Goal: Task Accomplishment & Management: Manage account settings

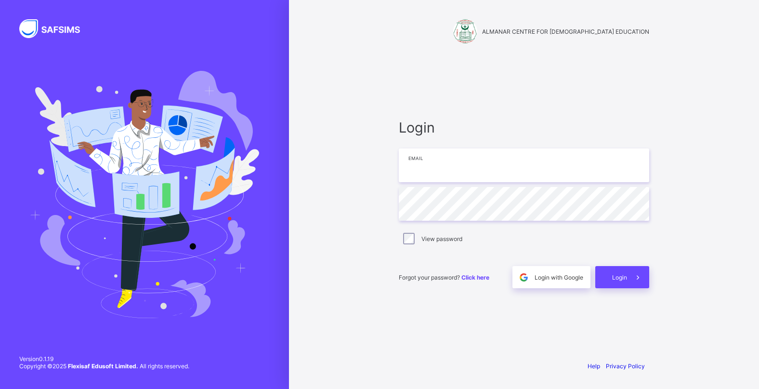
click at [405, 175] on input "email" at bounding box center [524, 165] width 250 height 34
type input "**********"
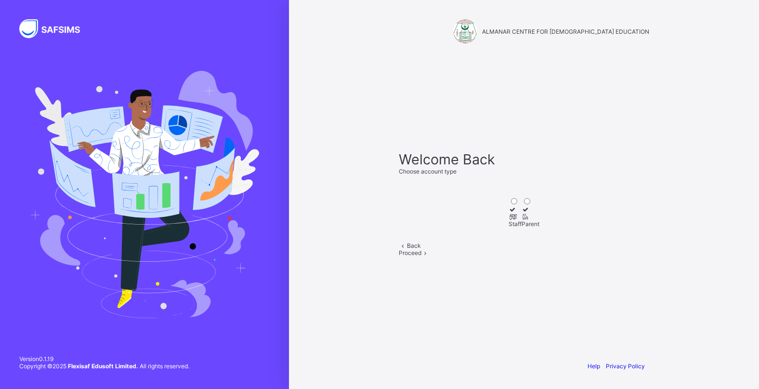
click at [508, 213] on icon at bounding box center [512, 216] width 8 height 7
click at [546, 256] on div "Proceed" at bounding box center [524, 252] width 250 height 7
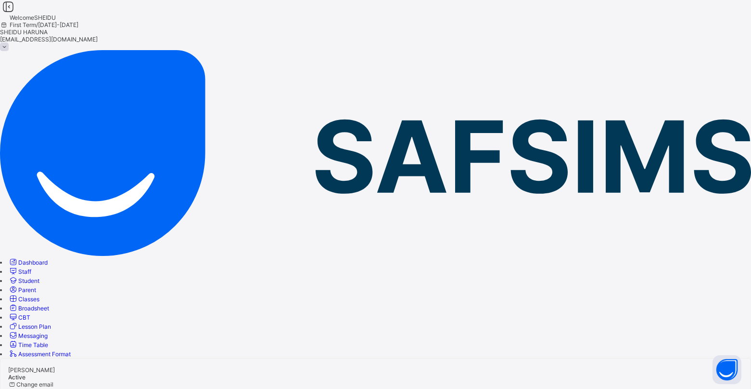
click at [39, 295] on span "Classes" at bounding box center [28, 298] width 21 height 7
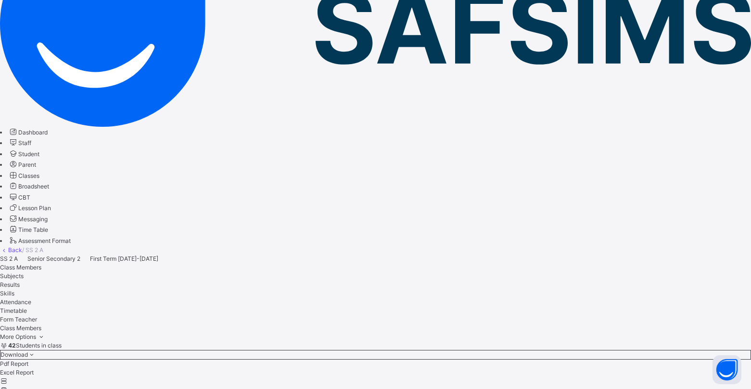
scroll to position [144, 0]
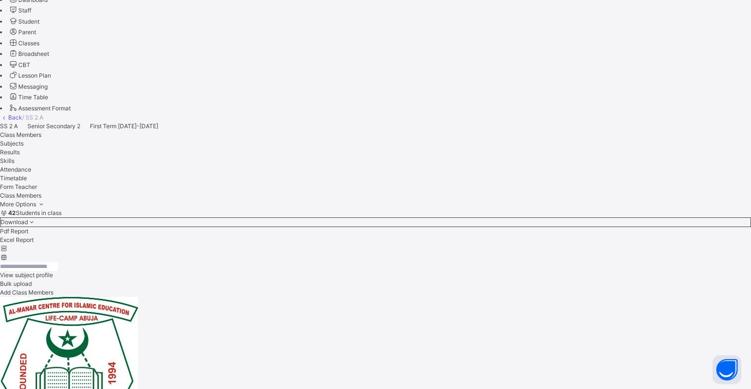
scroll to position [289, 0]
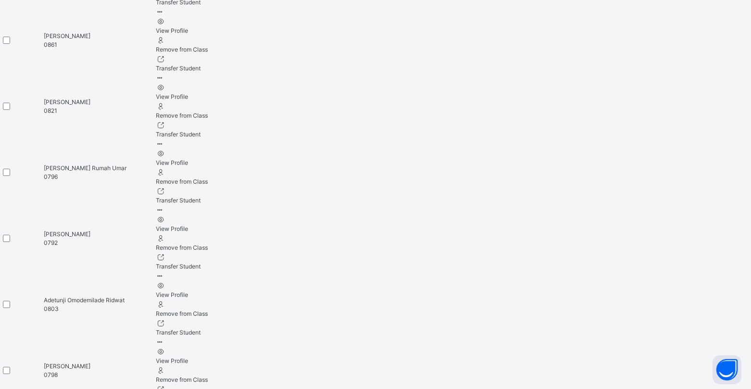
scroll to position [1270, 0]
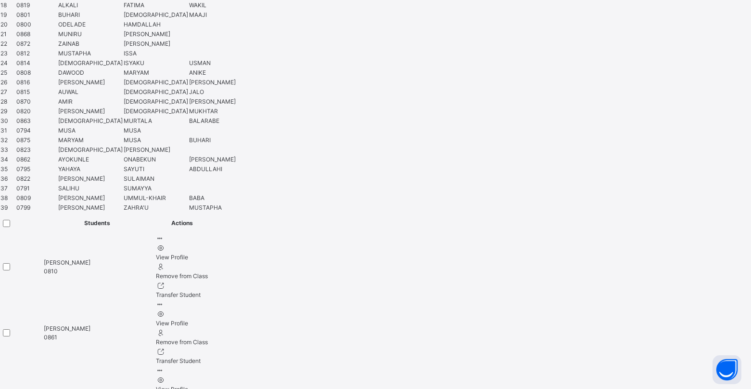
scroll to position [963, 0]
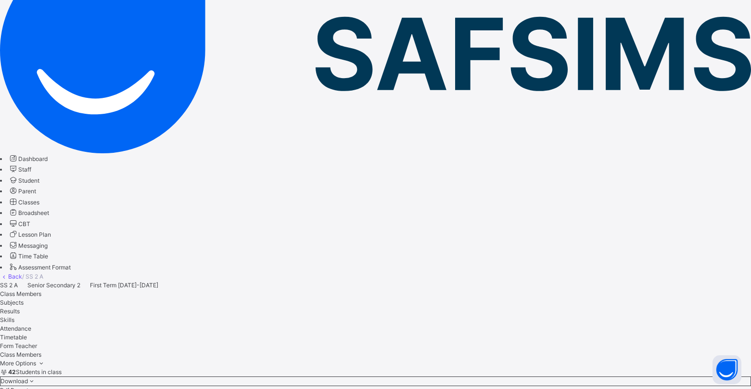
scroll to position [98, 0]
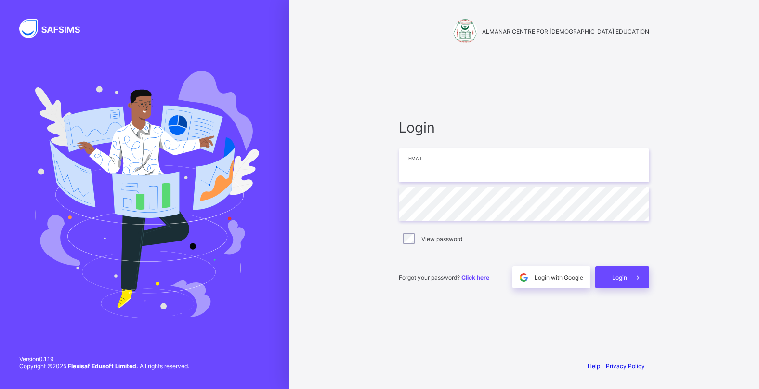
click at [431, 165] on input "email" at bounding box center [524, 165] width 250 height 34
type input "**********"
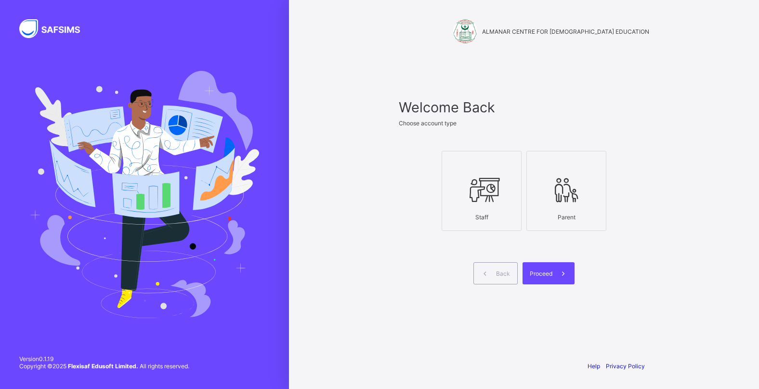
click at [485, 201] on icon at bounding box center [482, 189] width 34 height 29
click at [542, 272] on span "Proceed" at bounding box center [541, 273] width 23 height 7
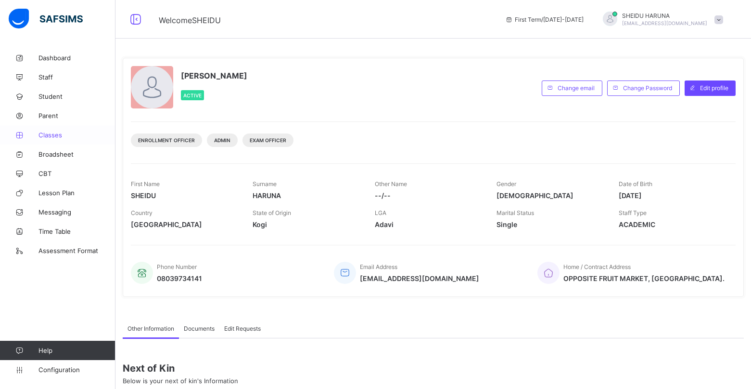
click at [49, 136] on span "Classes" at bounding box center [77, 135] width 77 height 8
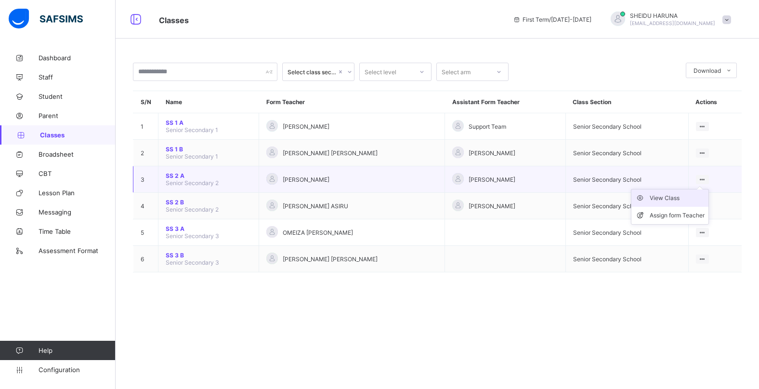
click at [663, 196] on div "View Class" at bounding box center [676, 198] width 55 height 10
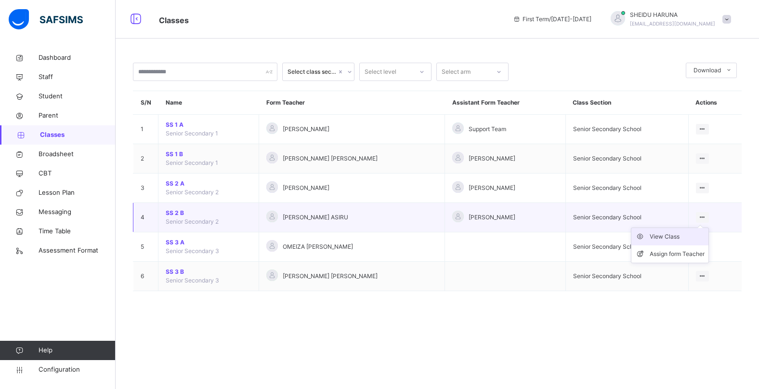
click at [670, 233] on div "View Class" at bounding box center [676, 237] width 55 height 10
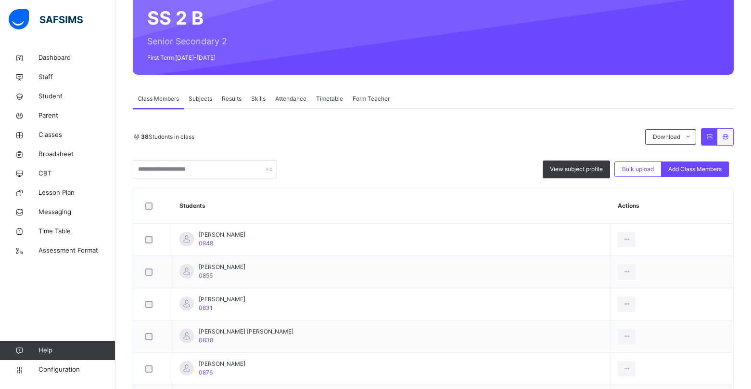
scroll to position [203, 0]
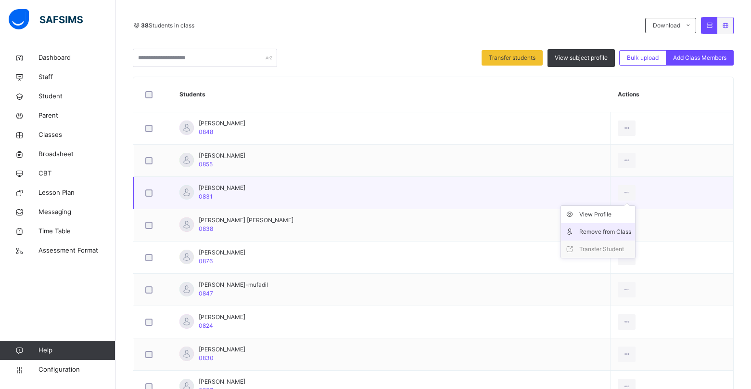
click at [604, 230] on div "Remove from Class" at bounding box center [606, 232] width 52 height 10
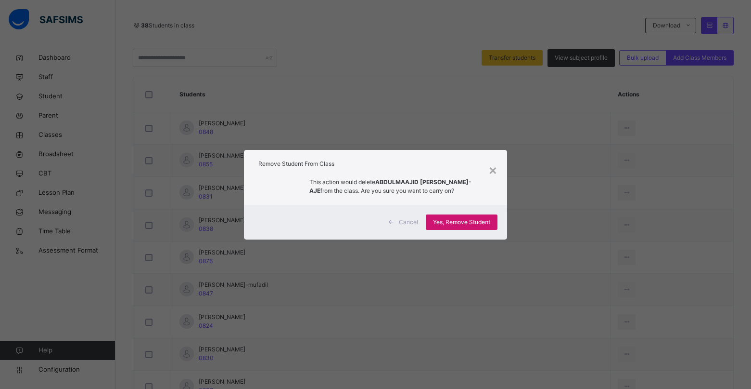
click at [449, 222] on span "Yes, Remove Student" at bounding box center [461, 222] width 57 height 9
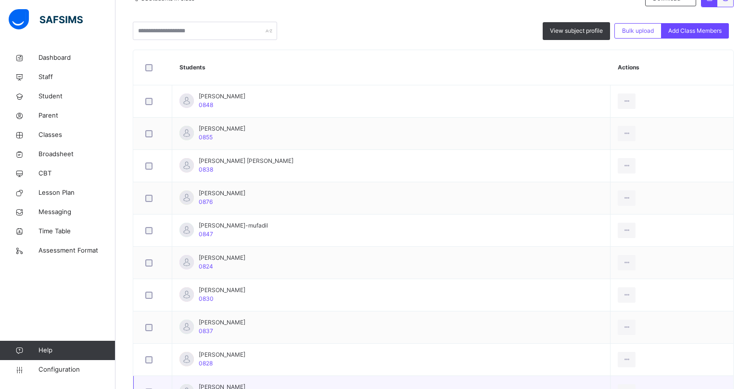
scroll to position [289, 0]
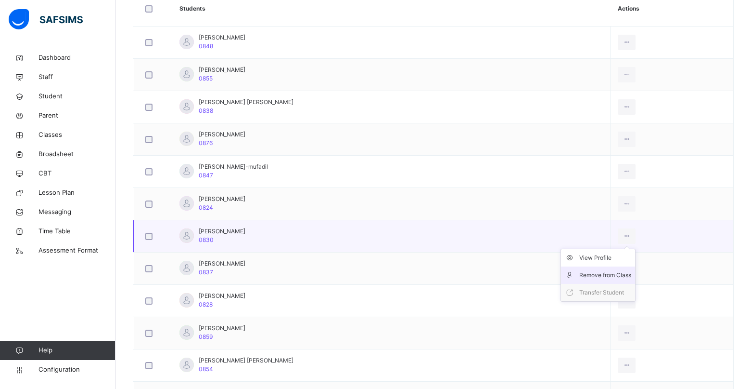
click at [603, 274] on div "Remove from Class" at bounding box center [606, 275] width 52 height 10
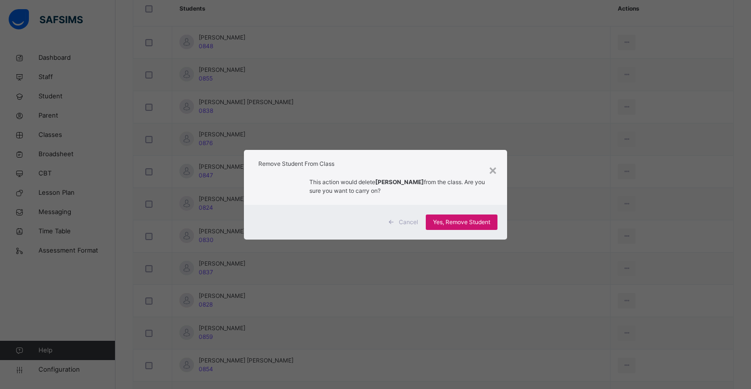
click at [460, 226] on span "Yes, Remove Student" at bounding box center [461, 222] width 57 height 9
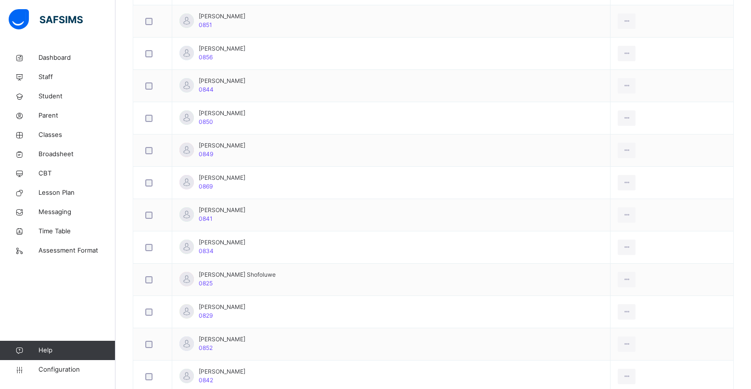
scroll to position [867, 0]
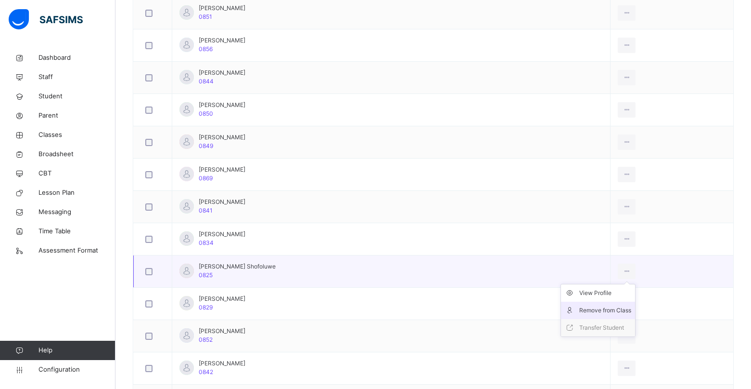
click at [598, 310] on div "Remove from Class" at bounding box center [606, 310] width 52 height 10
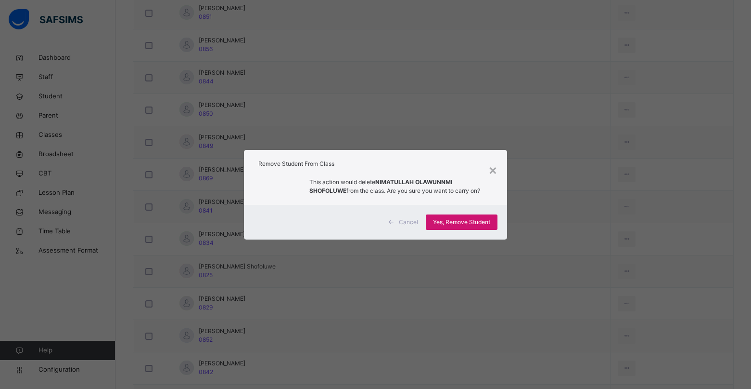
click at [477, 224] on span "Yes, Remove Student" at bounding box center [461, 222] width 57 height 9
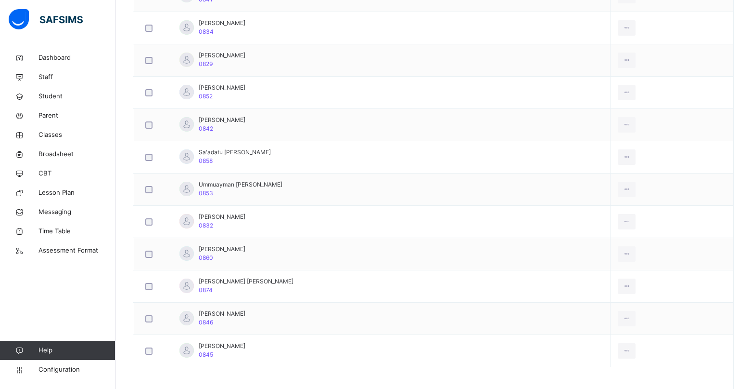
scroll to position [1061, 0]
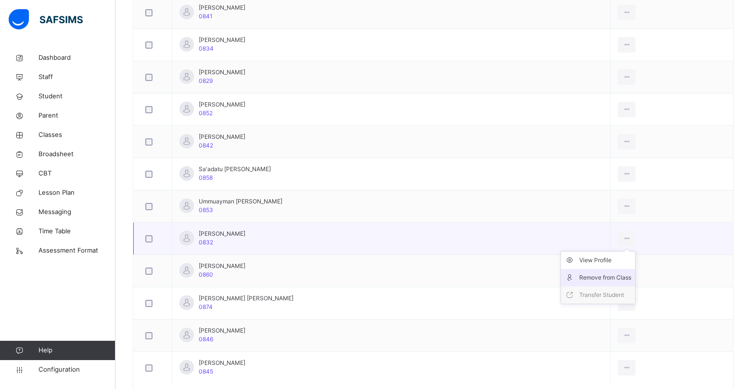
click at [592, 276] on div "Remove from Class" at bounding box center [606, 277] width 52 height 10
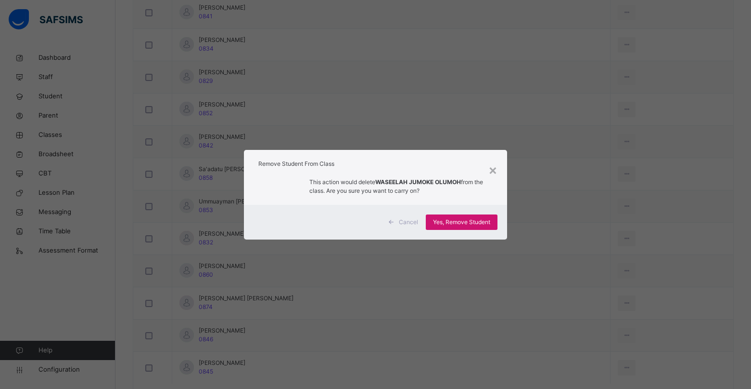
click at [447, 220] on span "Yes, Remove Student" at bounding box center [461, 222] width 57 height 9
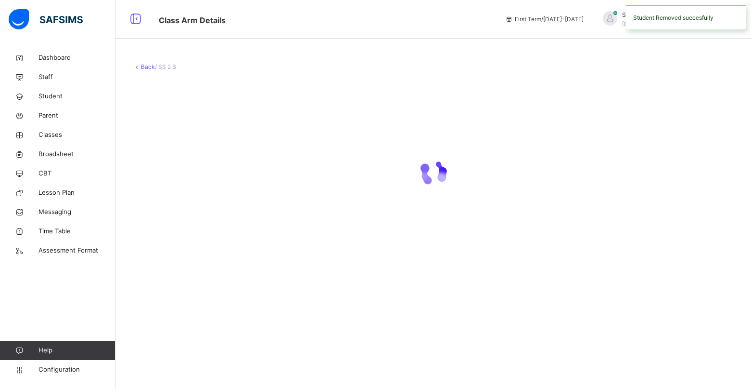
scroll to position [0, 0]
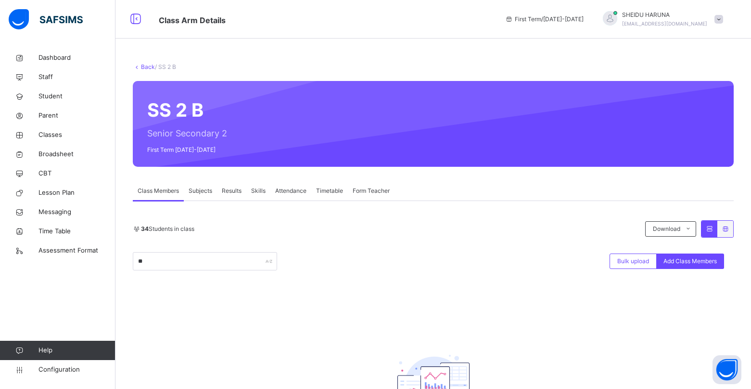
type input "*"
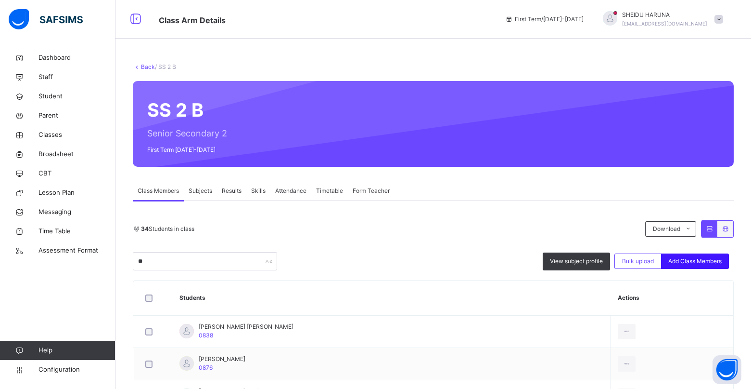
type input "**"
click at [705, 262] on span "Add Class Members" at bounding box center [695, 261] width 53 height 9
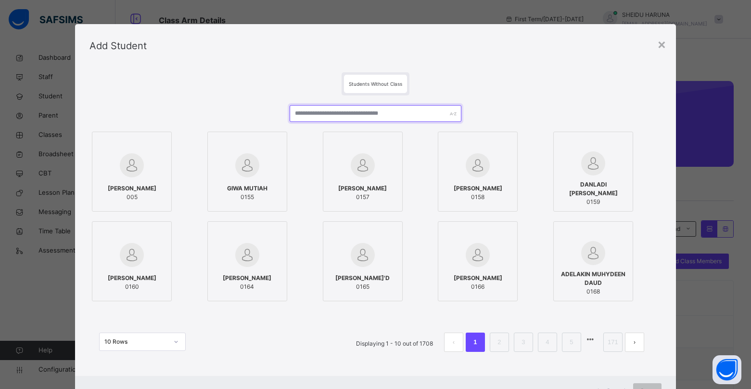
click at [371, 110] on input "text" at bounding box center [376, 113] width 172 height 17
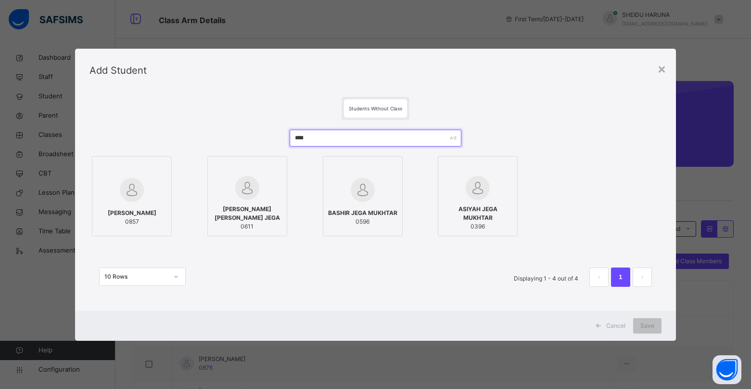
type input "****"
click at [127, 190] on img at bounding box center [132, 190] width 24 height 24
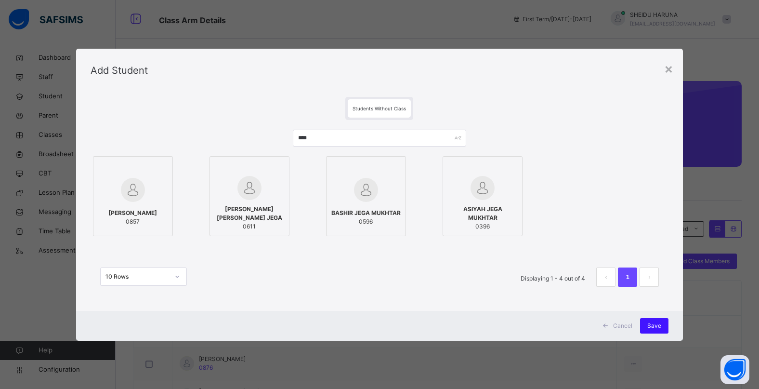
click at [648, 326] on span "Save" at bounding box center [654, 325] width 14 height 9
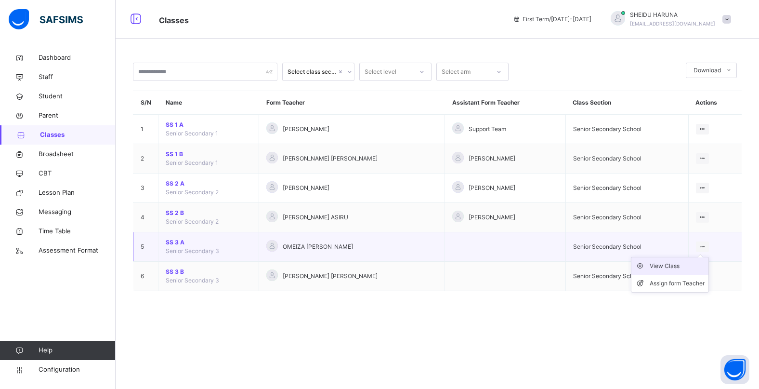
click at [659, 265] on div "View Class" at bounding box center [676, 266] width 55 height 10
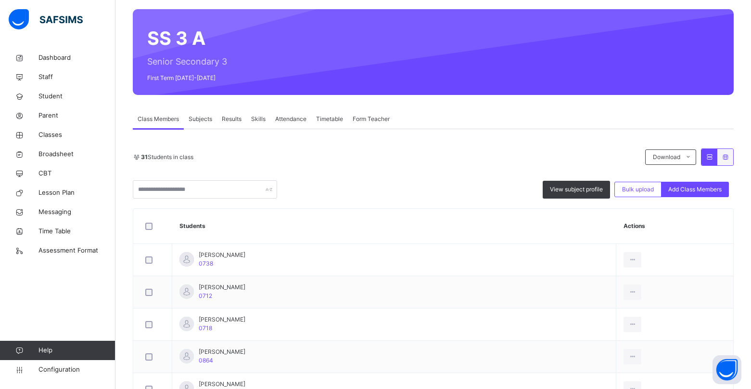
scroll to position [96, 0]
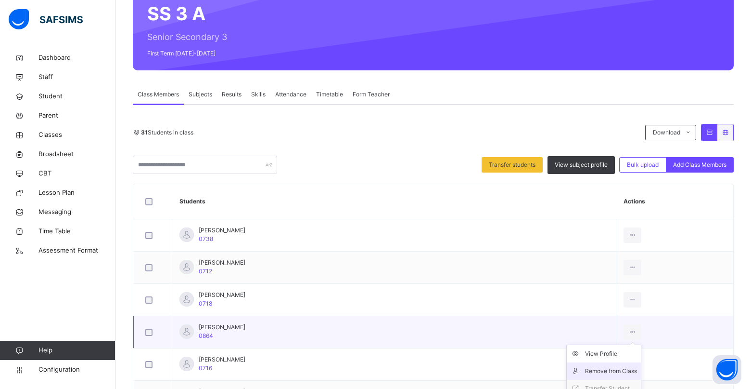
click at [588, 371] on div "Remove from Class" at bounding box center [611, 371] width 52 height 10
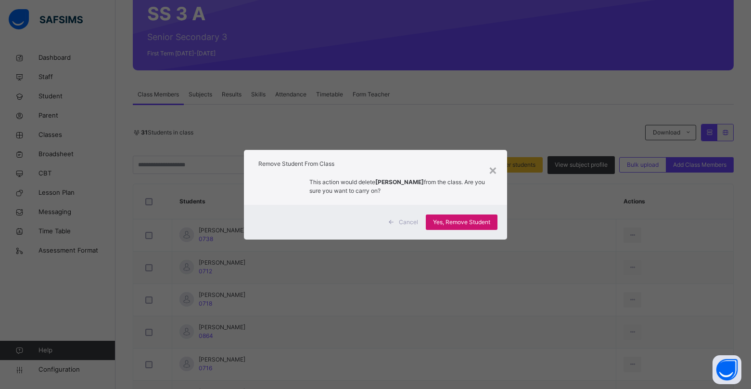
click at [468, 220] on span "Yes, Remove Student" at bounding box center [461, 222] width 57 height 9
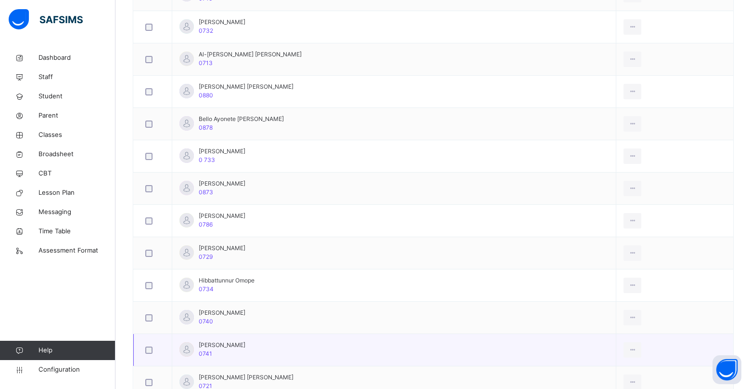
scroll to position [481, 0]
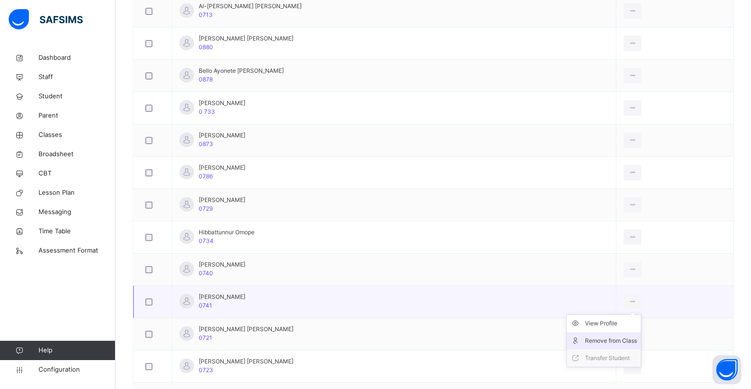
click at [596, 341] on div "Remove from Class" at bounding box center [611, 341] width 52 height 10
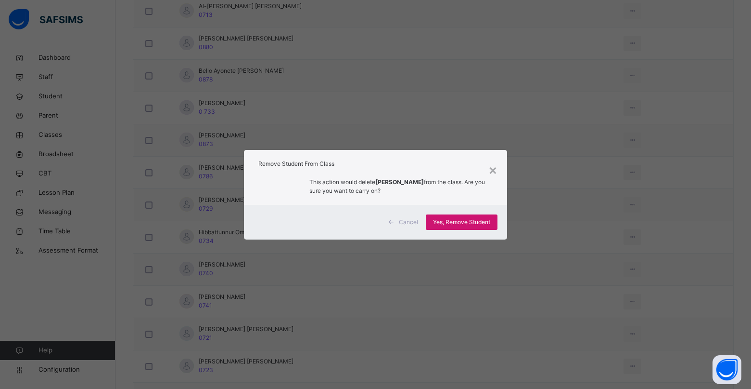
click at [451, 223] on span "Yes, Remove Student" at bounding box center [461, 222] width 57 height 9
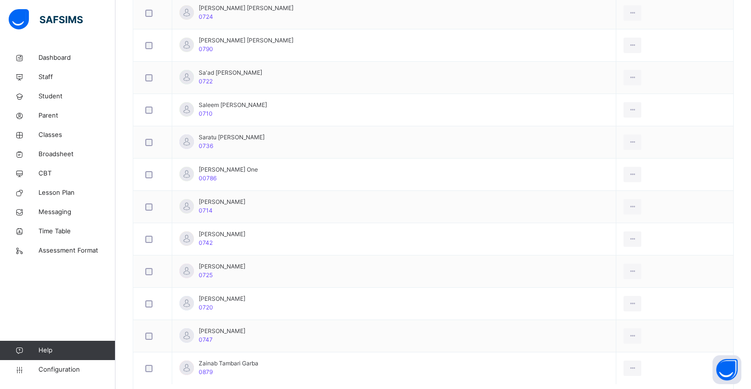
scroll to position [915, 0]
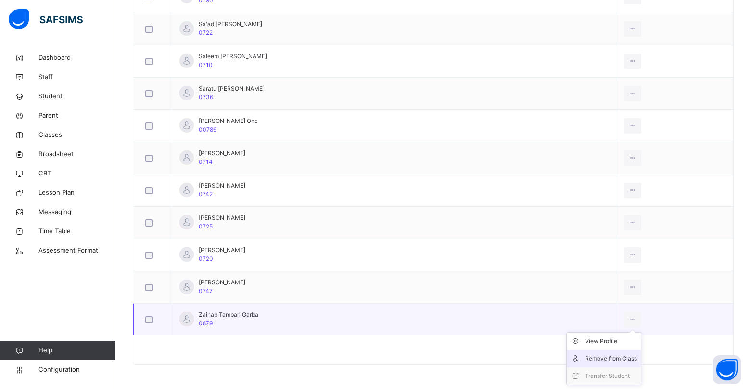
click at [602, 355] on div "Remove from Class" at bounding box center [611, 358] width 52 height 10
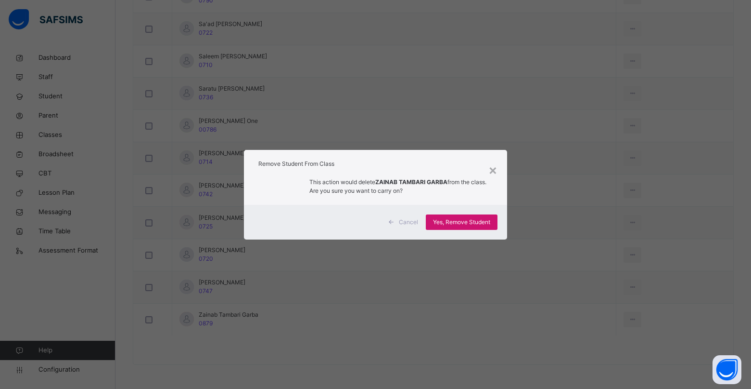
click at [466, 222] on span "Yes, Remove Student" at bounding box center [461, 222] width 57 height 9
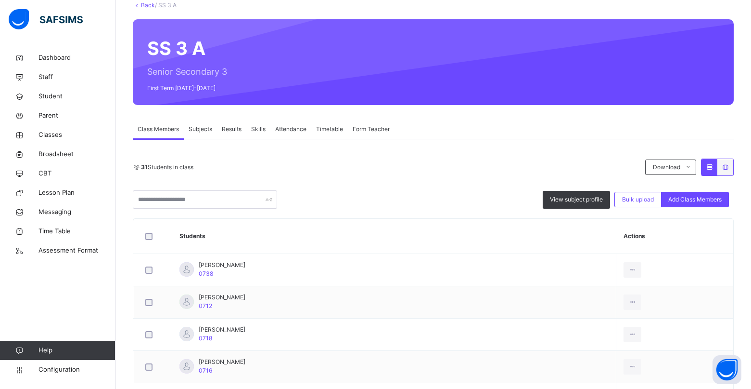
scroll to position [144, 0]
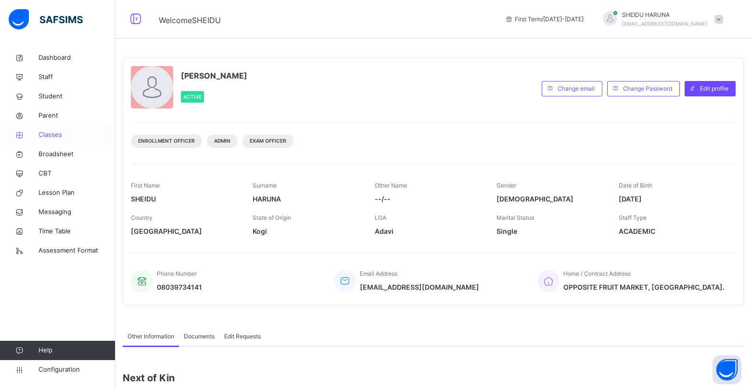
click at [58, 138] on span "Classes" at bounding box center [77, 135] width 77 height 10
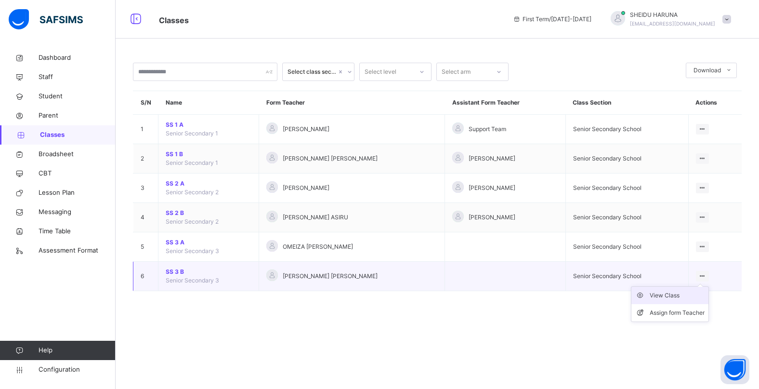
click at [666, 297] on div "View Class" at bounding box center [676, 295] width 55 height 10
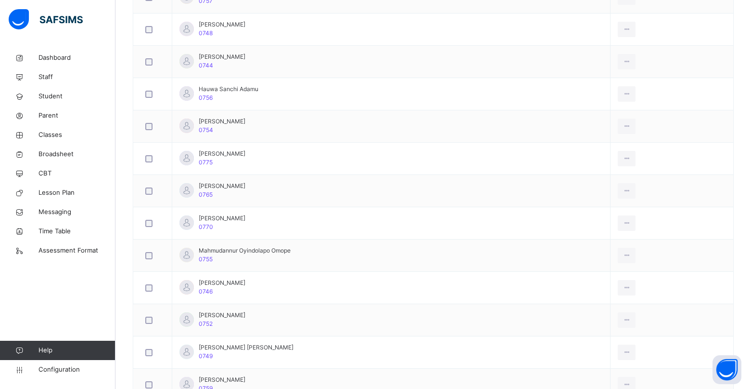
scroll to position [770, 0]
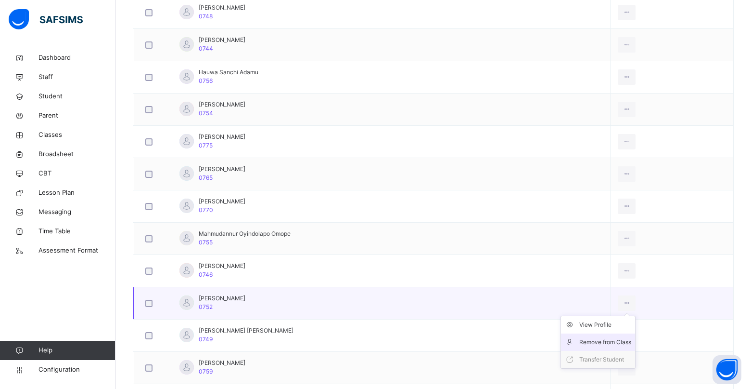
click at [588, 343] on div "Remove from Class" at bounding box center [606, 342] width 52 height 10
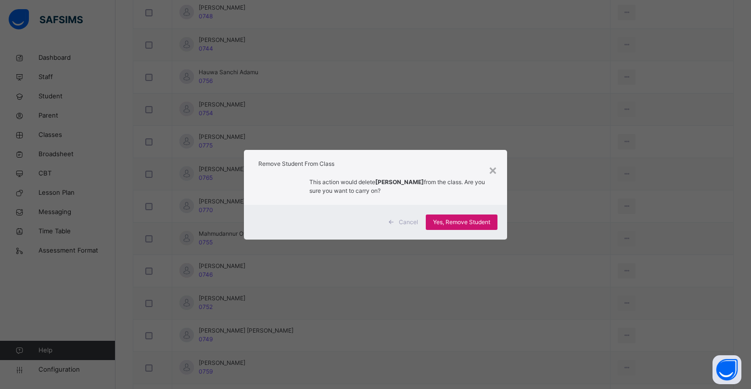
click at [472, 224] on span "Yes, Remove Student" at bounding box center [461, 222] width 57 height 9
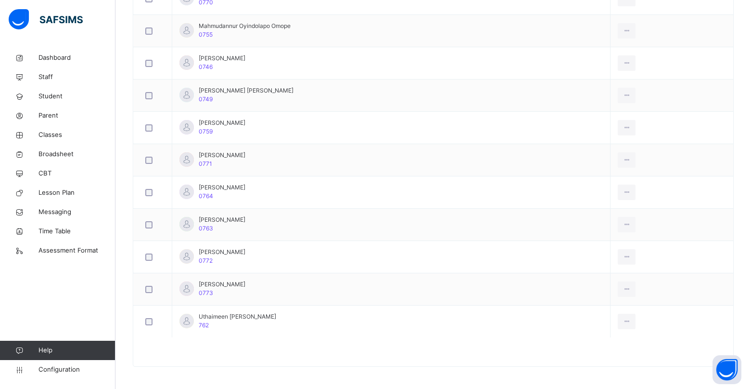
scroll to position [980, 0]
click at [593, 261] on div "Remove from Class" at bounding box center [606, 262] width 52 height 10
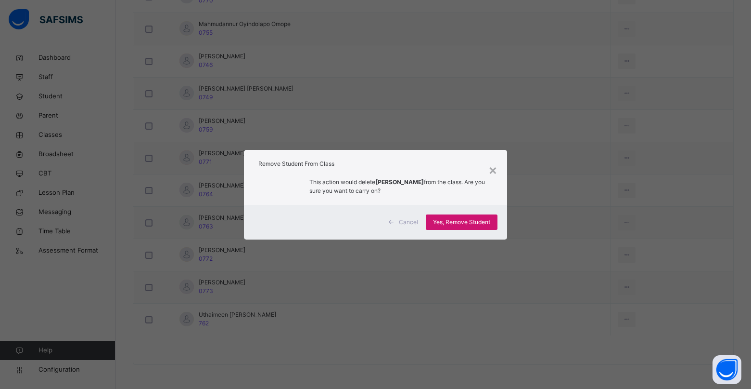
click at [450, 224] on span "Yes, Remove Student" at bounding box center [461, 222] width 57 height 9
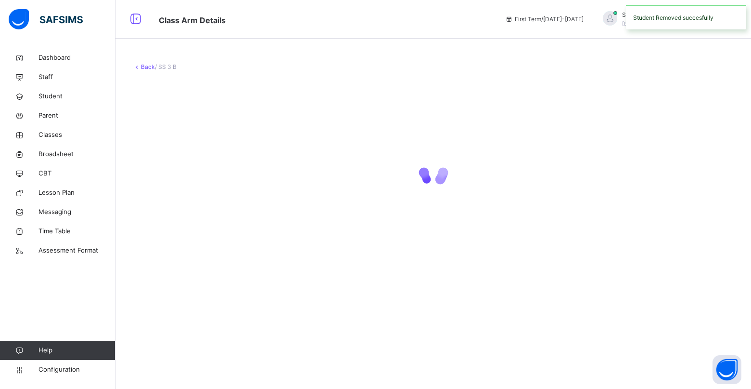
scroll to position [0, 0]
